Goal: Book appointment/travel/reservation

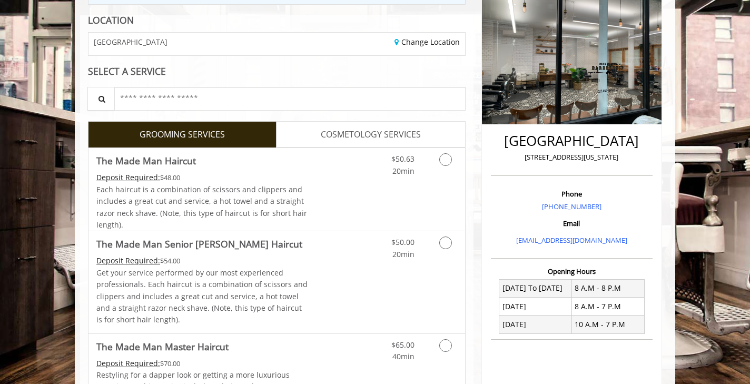
scroll to position [145, 0]
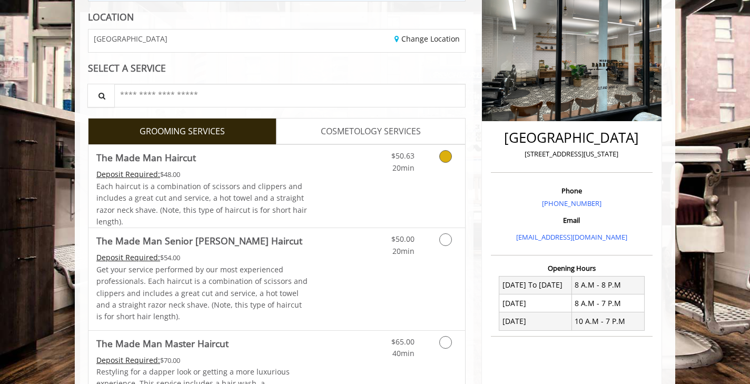
click at [444, 160] on icon "Grooming services" at bounding box center [446, 156] width 13 height 13
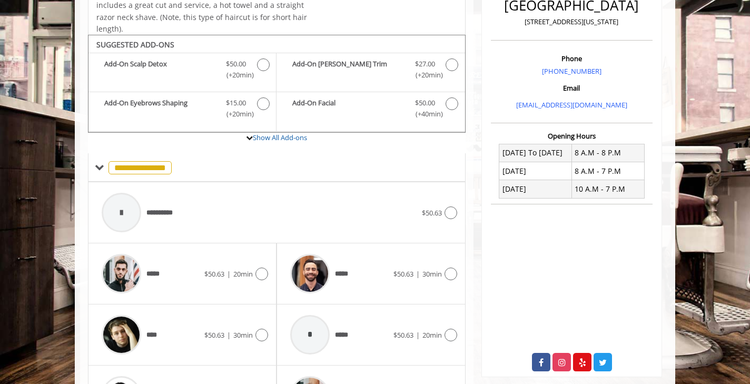
scroll to position [310, 0]
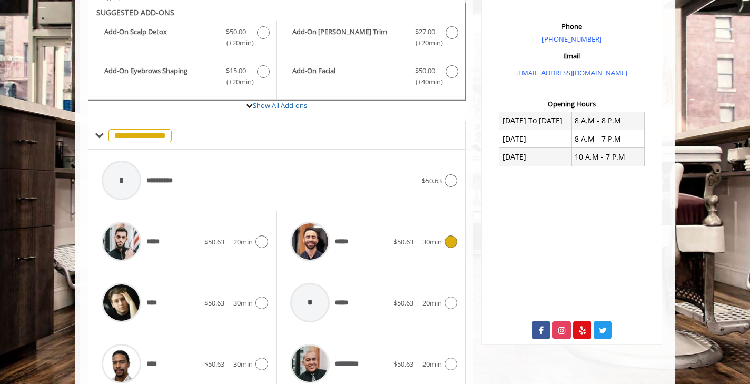
click at [451, 236] on icon at bounding box center [451, 242] width 13 height 13
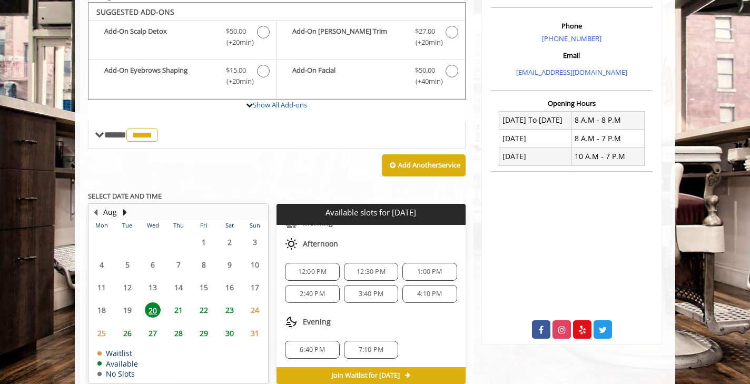
scroll to position [47, 0]
click at [364, 347] on span "7:10 PM" at bounding box center [371, 350] width 25 height 8
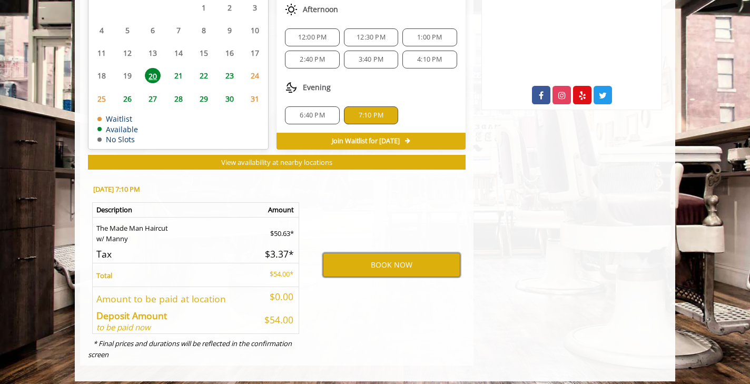
scroll to position [544, 0]
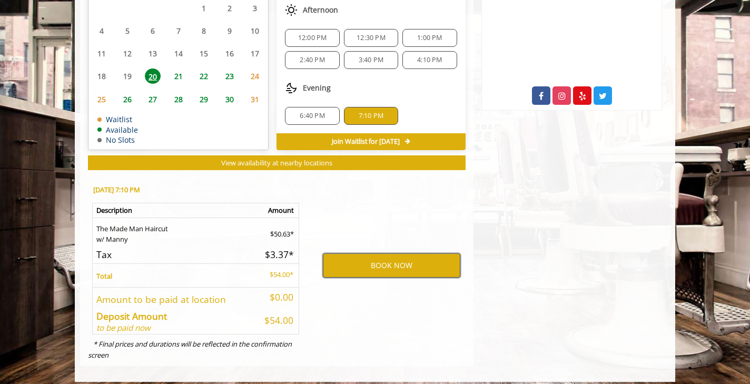
click at [392, 259] on button "BOOK NOW" at bounding box center [392, 265] width 138 height 24
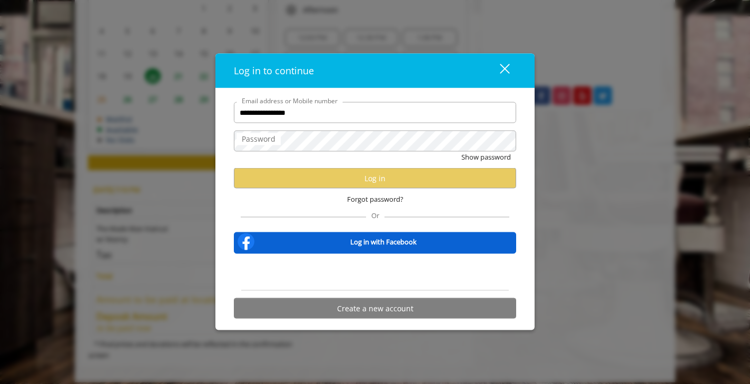
type input "**********"
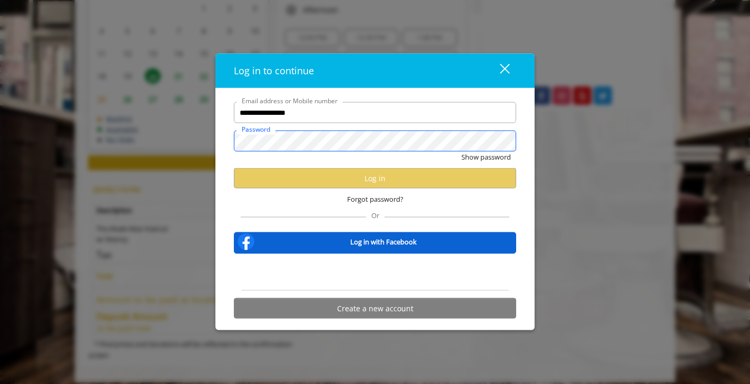
scroll to position [0, 0]
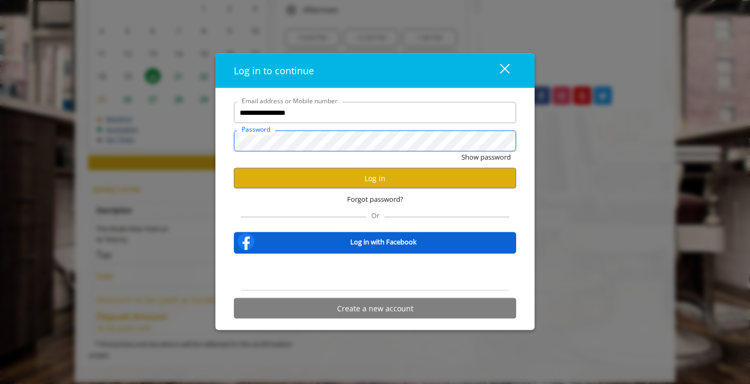
click at [486, 157] on button "Show password" at bounding box center [487, 157] width 50 height 11
click at [392, 174] on button "Log in" at bounding box center [375, 178] width 282 height 21
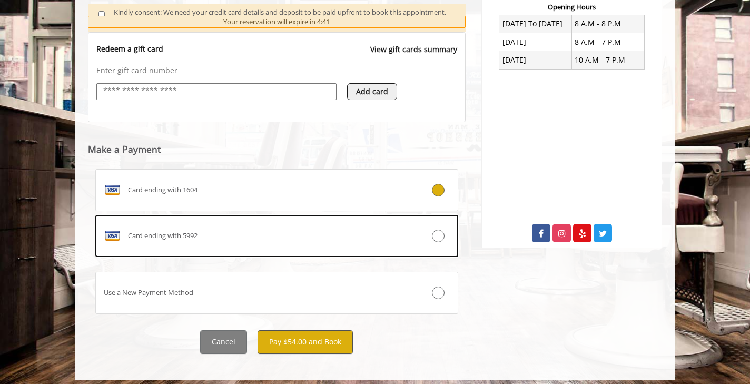
scroll to position [406, 0]
click at [303, 337] on button "Pay $54.00 and Book" at bounding box center [305, 343] width 95 height 24
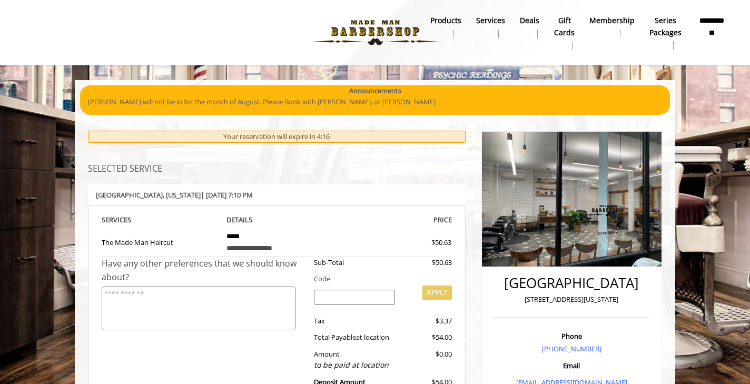
scroll to position [0, 0]
